Goal: Task Accomplishment & Management: Manage account settings

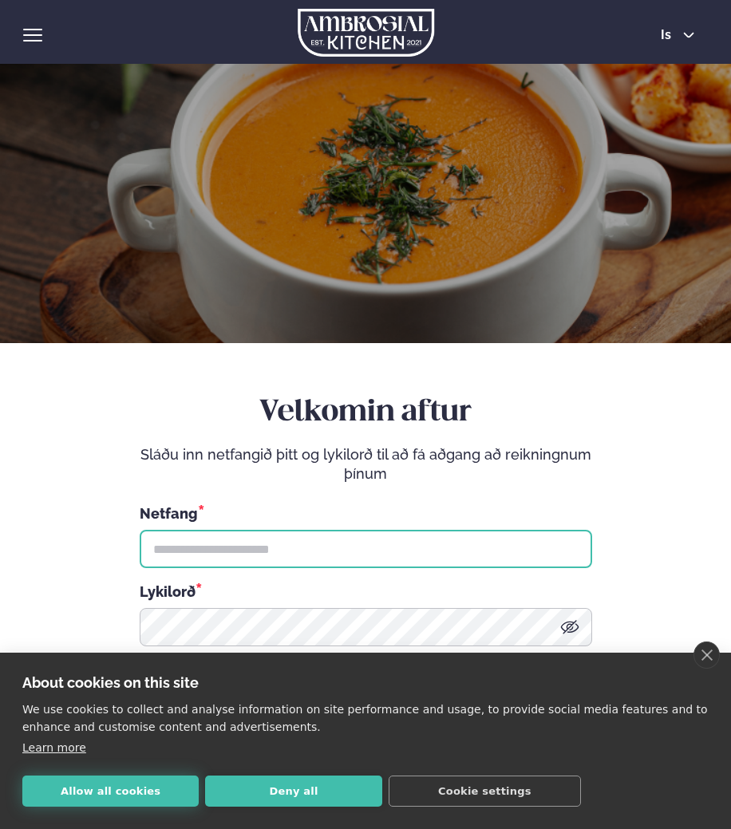
type input "**********"
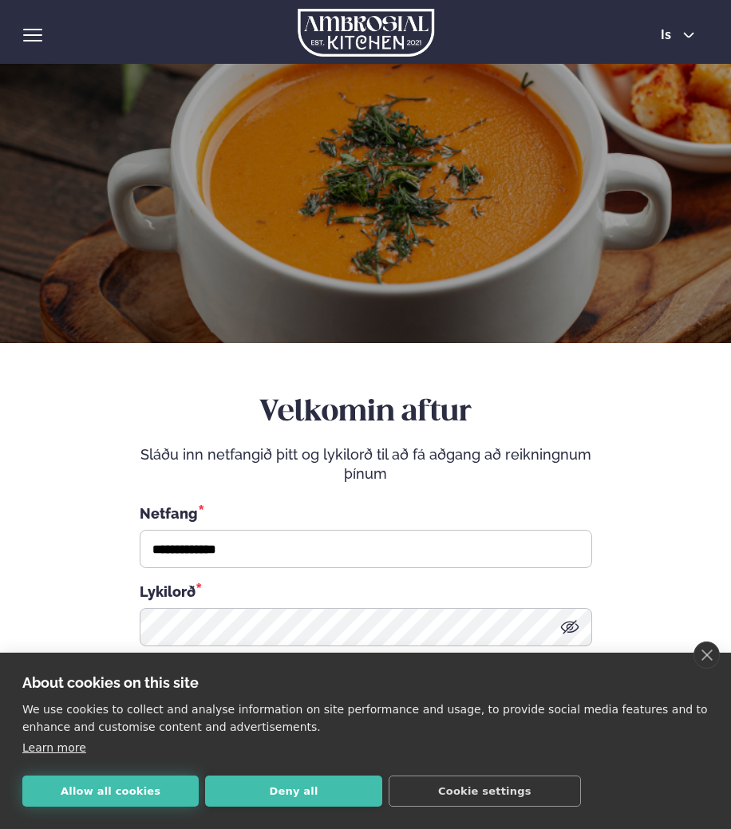
click at [80, 796] on button "Allow all cookies" at bounding box center [110, 791] width 176 height 31
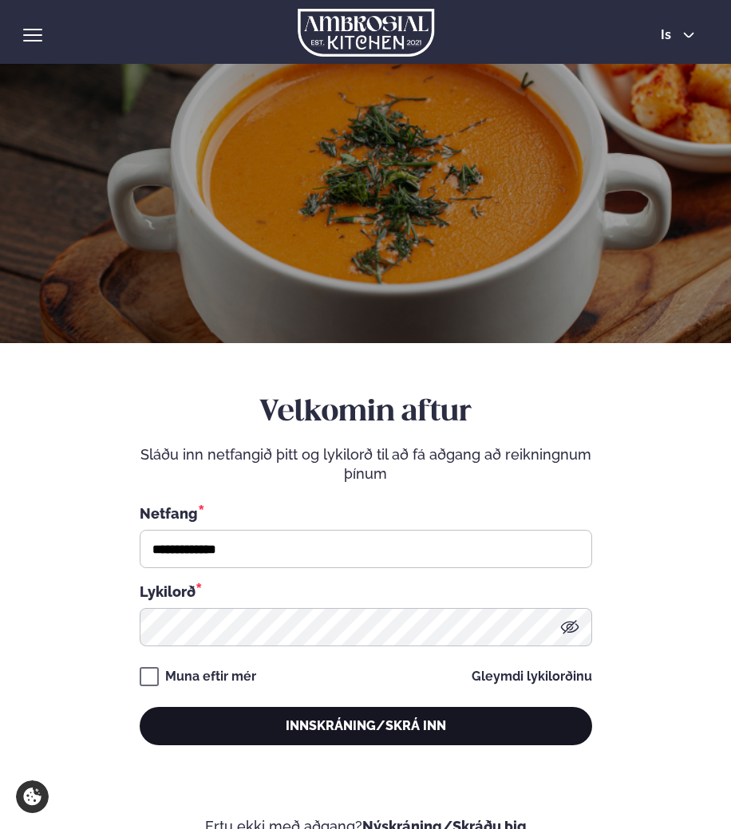
click at [219, 715] on button "Innskráning/Skrá inn" at bounding box center [366, 726] width 453 height 38
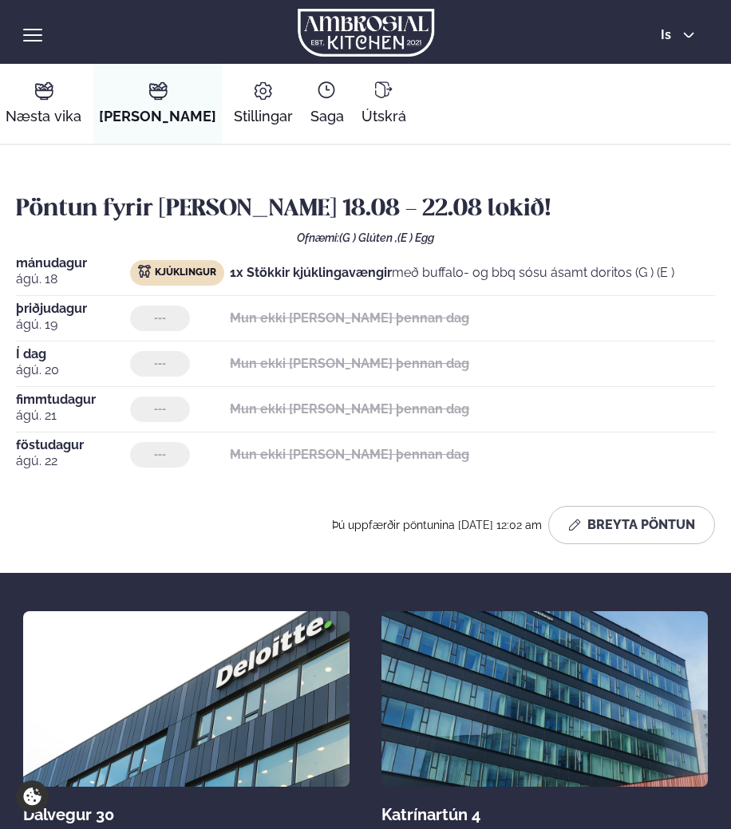
click at [388, 306] on div "Mun ekki [PERSON_NAME] þennan dag" at bounding box center [349, 319] width 239 height 26
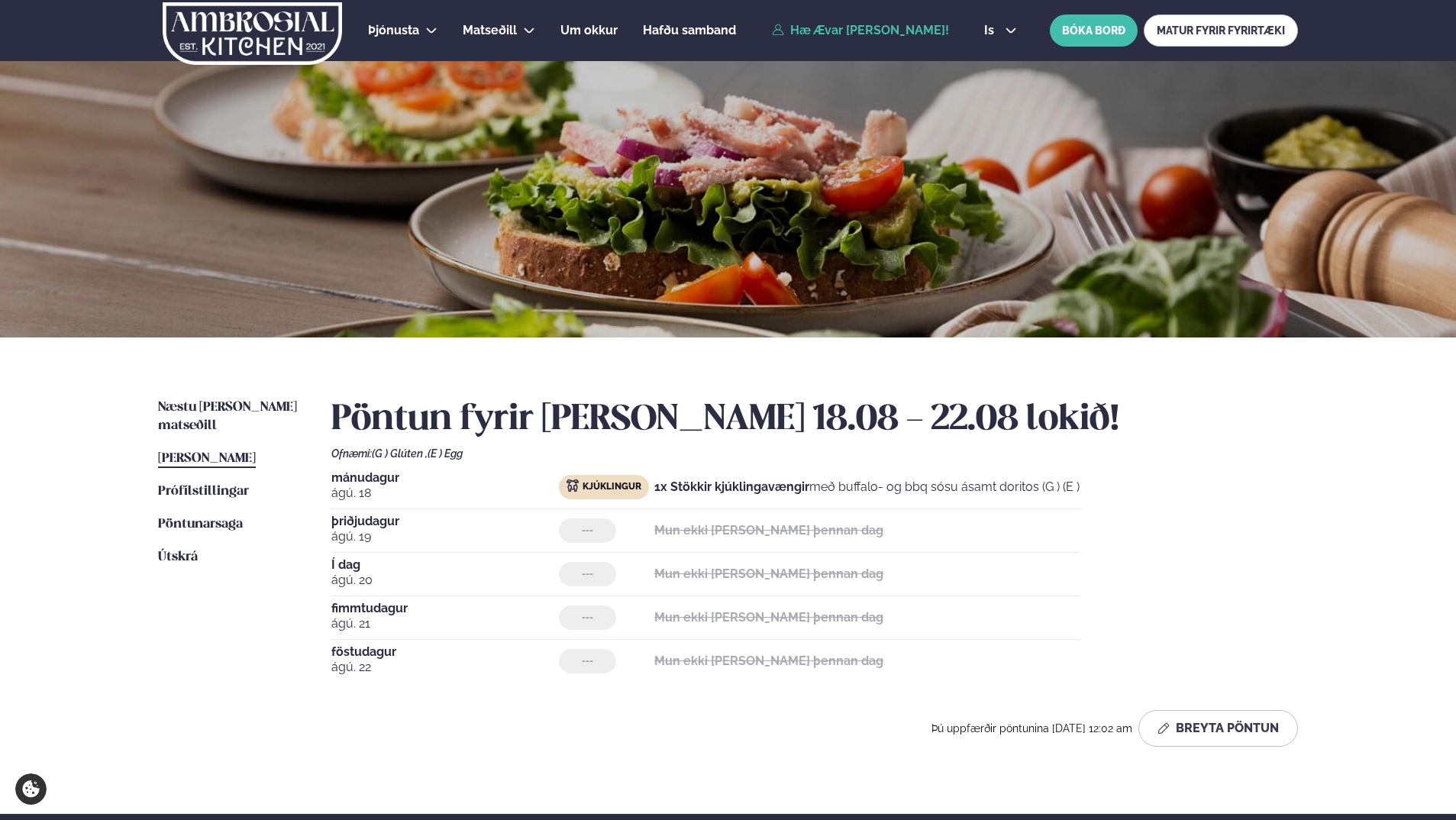
click at [255, 452] on span "[PERSON_NAME]" at bounding box center [207, 458] width 98 height 13
click at [698, 721] on button "Breyta Pöntun" at bounding box center [1218, 728] width 160 height 36
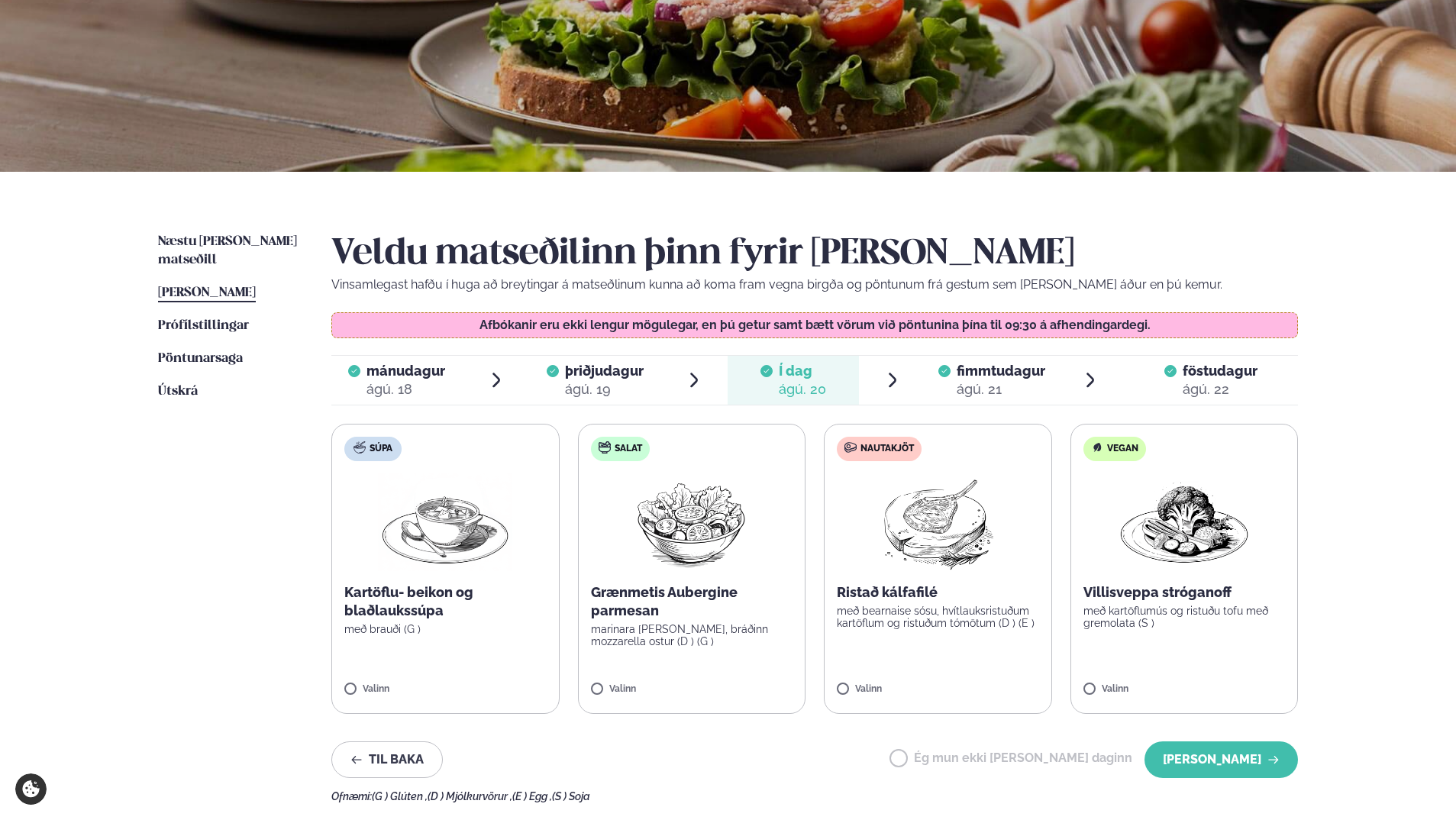
scroll to position [153, 0]
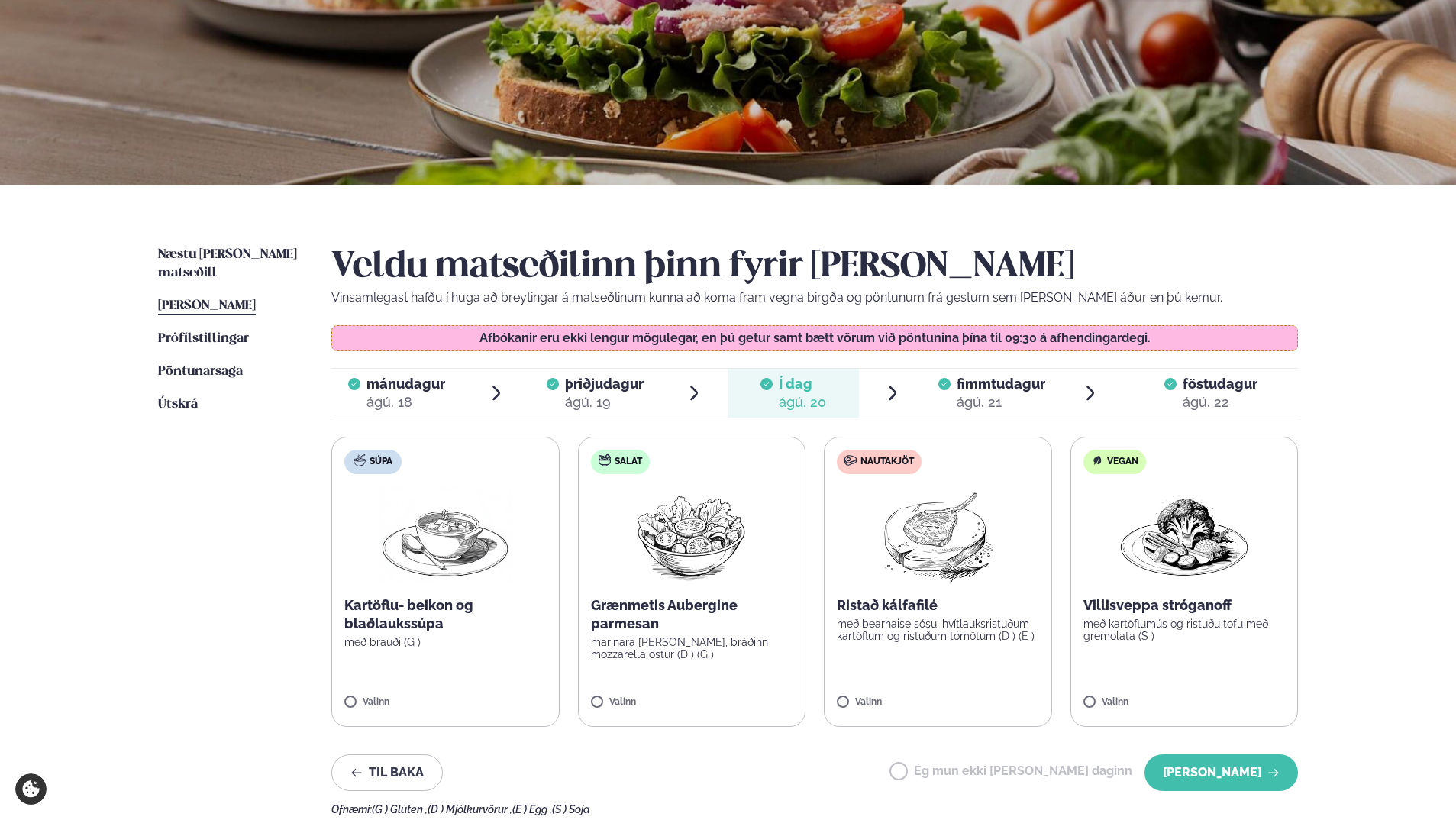
click at [369, 686] on label "Súpa Kartöflu- beikon og blaðlaukssúpa með brauði (G ) Valinn" at bounding box center [445, 582] width 229 height 290
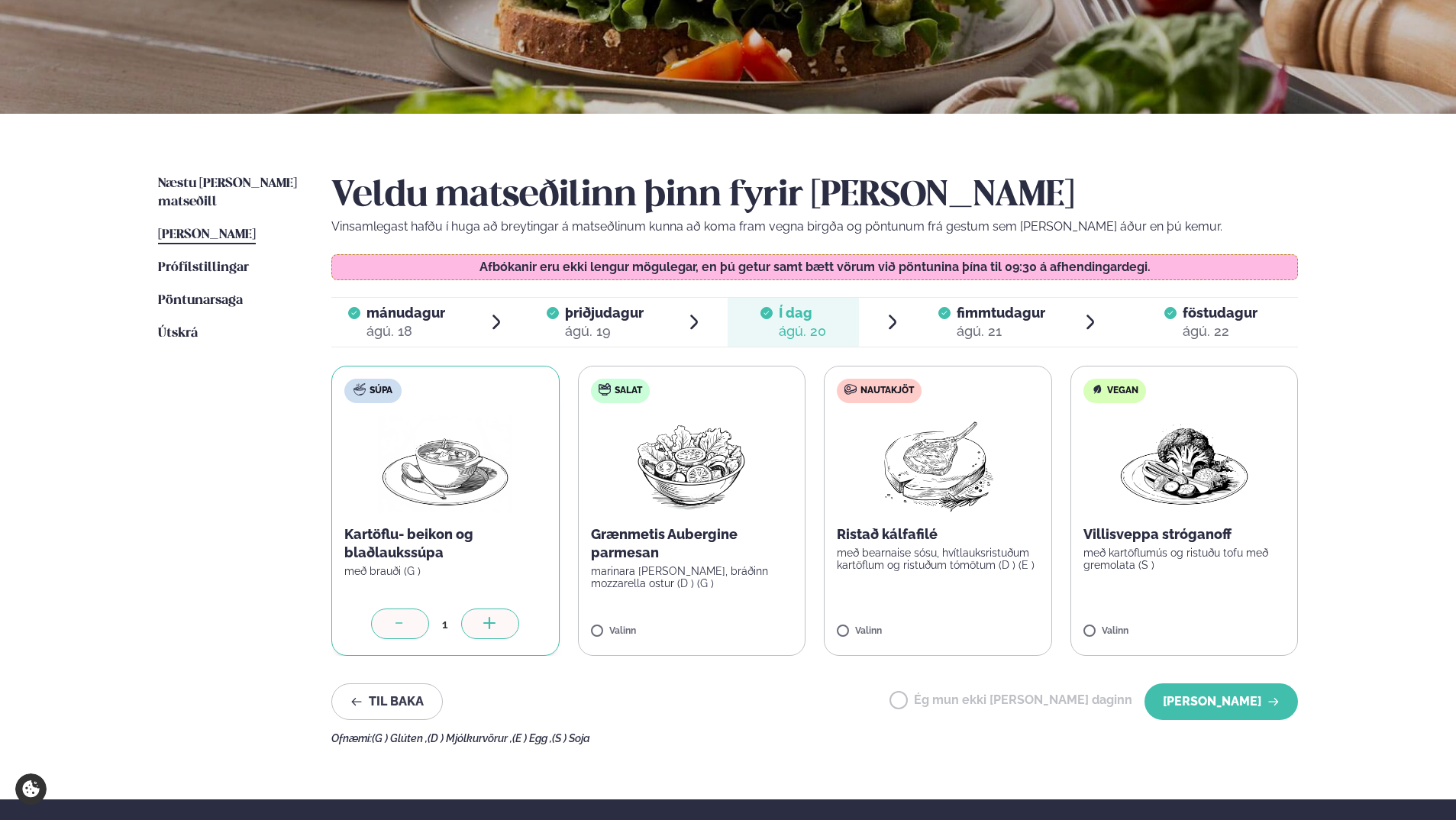
scroll to position [229, 0]
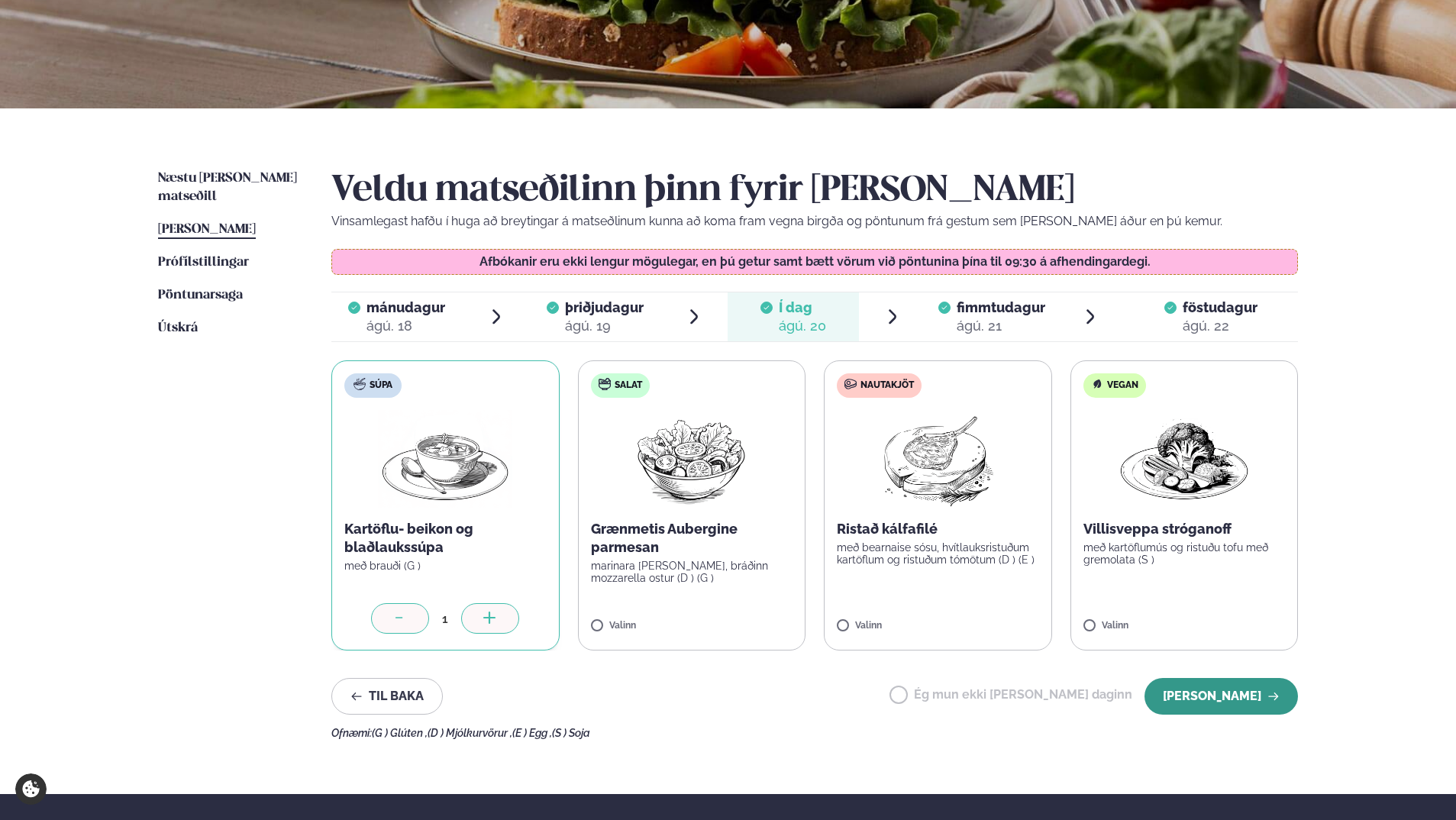
click at [698, 707] on button "[PERSON_NAME]" at bounding box center [1221, 697] width 153 height 36
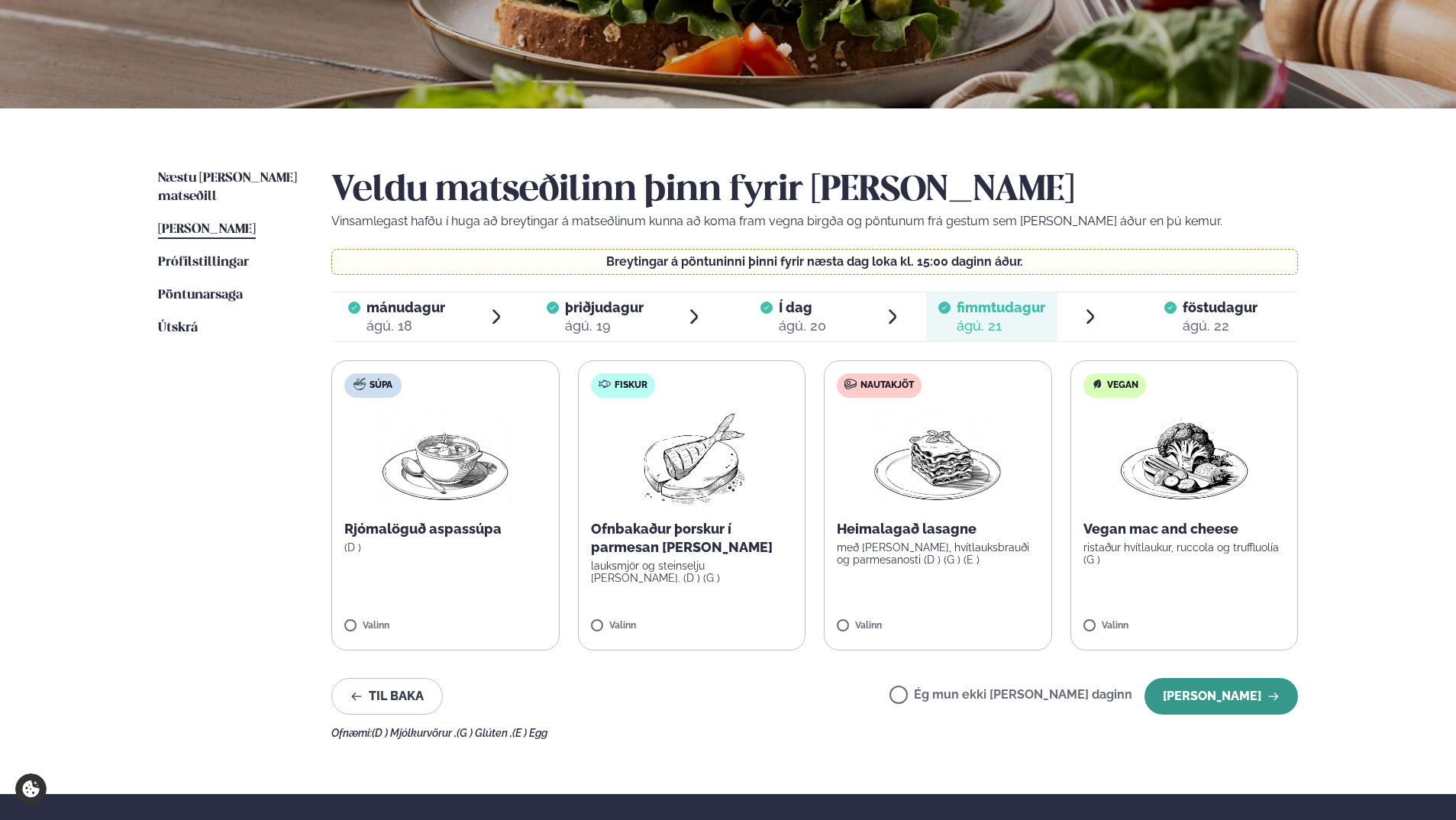
click at [698, 682] on button "[PERSON_NAME]" at bounding box center [1221, 697] width 153 height 36
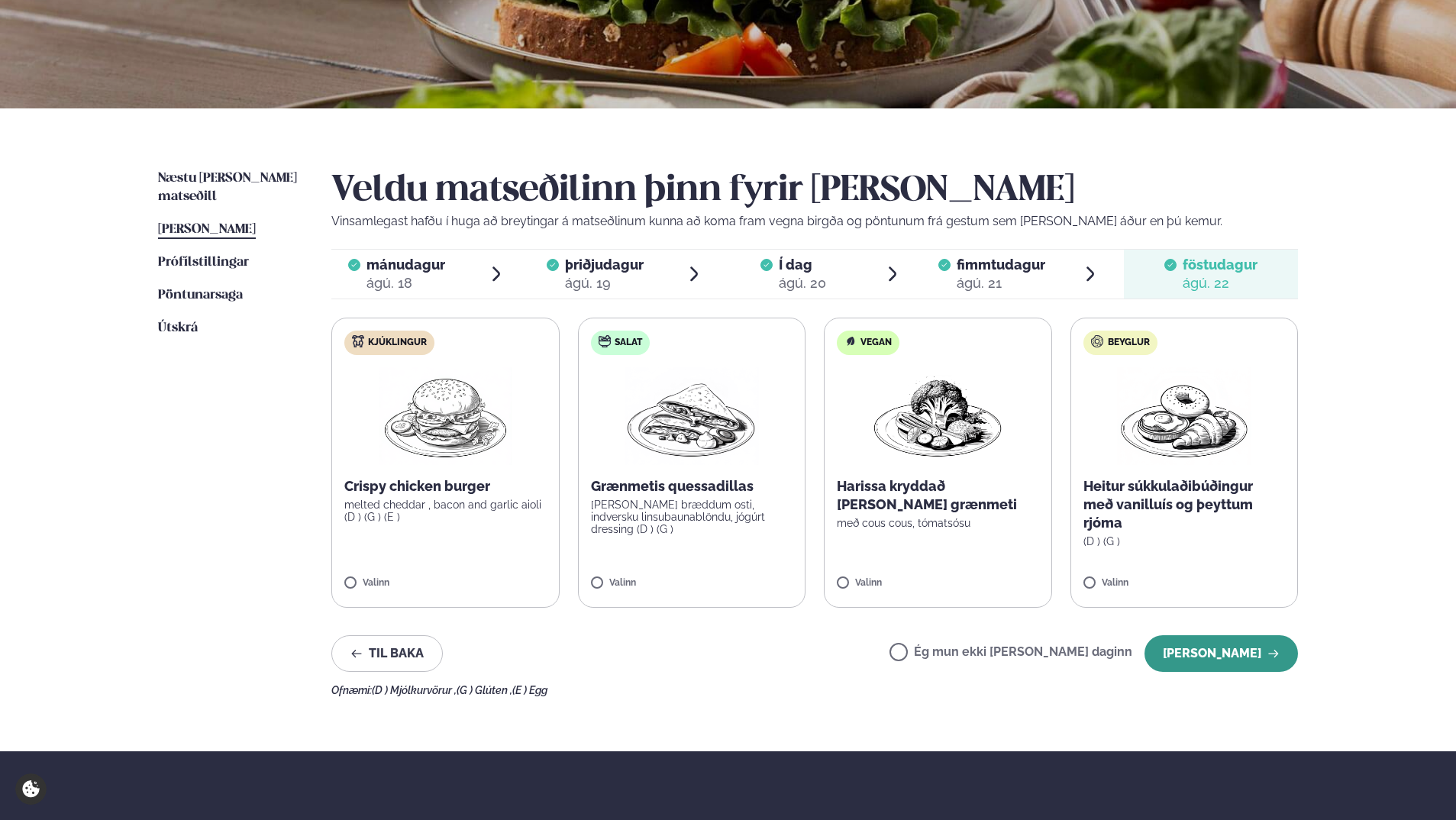
click at [698, 653] on button "[PERSON_NAME]" at bounding box center [1221, 654] width 153 height 36
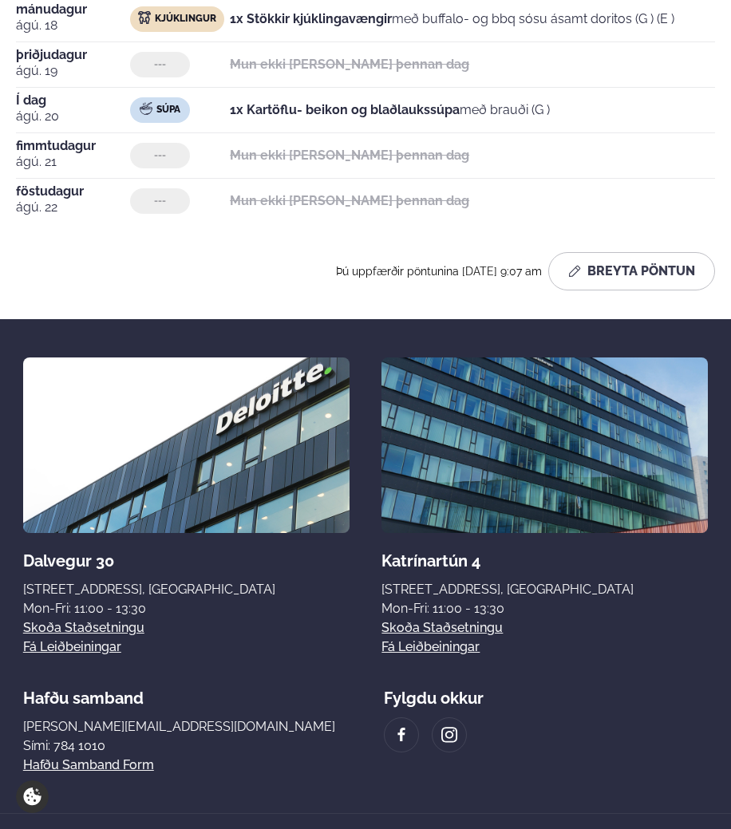
scroll to position [255, 0]
